Goal: Transaction & Acquisition: Purchase product/service

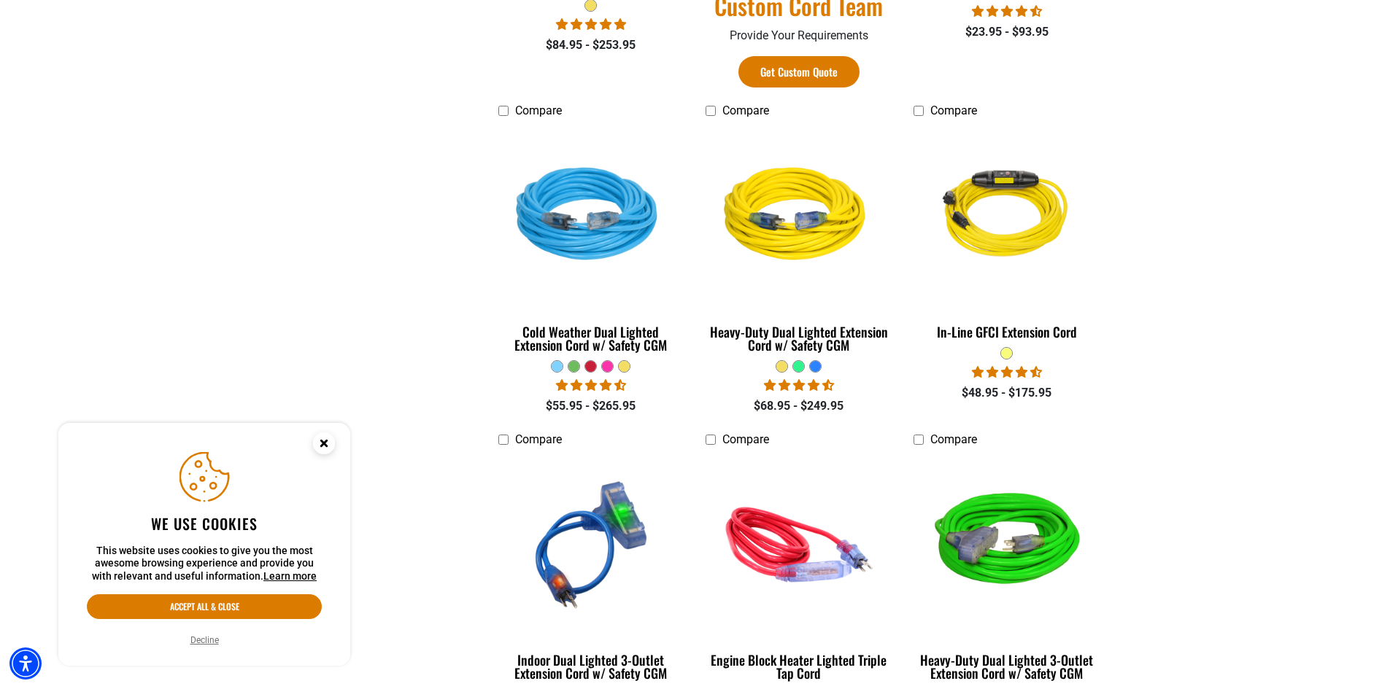
scroll to position [1094, 0]
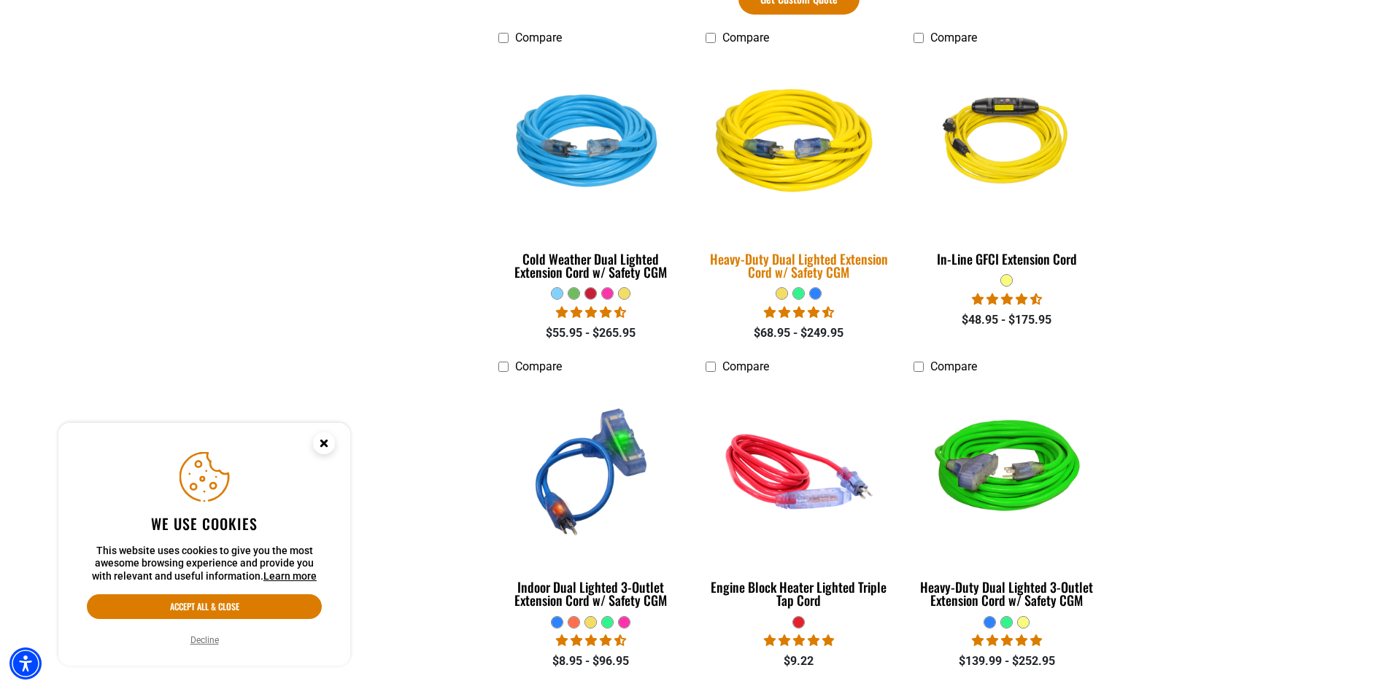
click at [770, 171] on img at bounding box center [799, 143] width 204 height 187
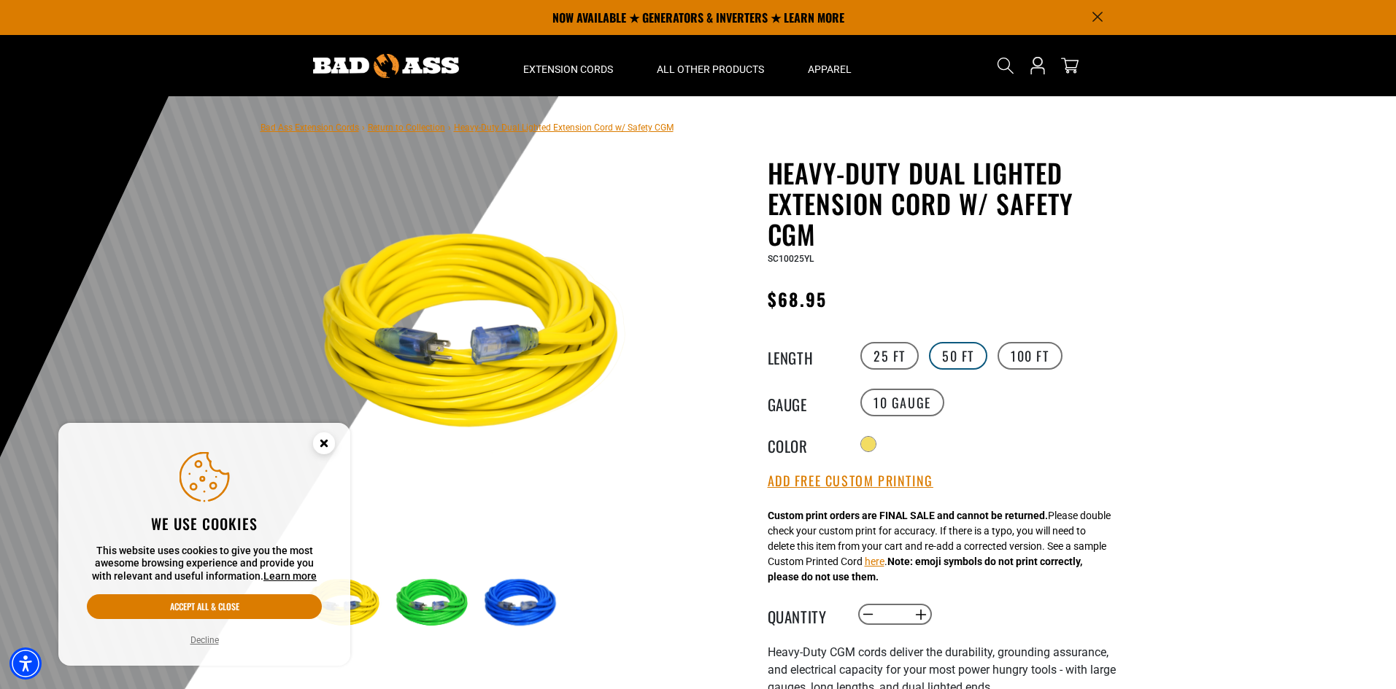
click at [961, 357] on label "50 FT" at bounding box center [958, 356] width 58 height 28
